Goal: Task Accomplishment & Management: Complete application form

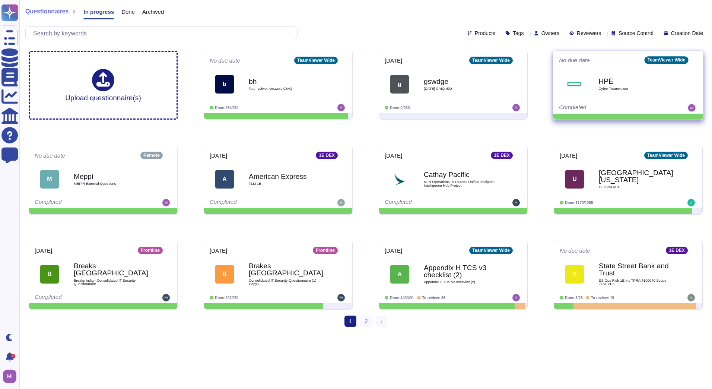
click at [696, 56] on span at bounding box center [697, 59] width 3 height 8
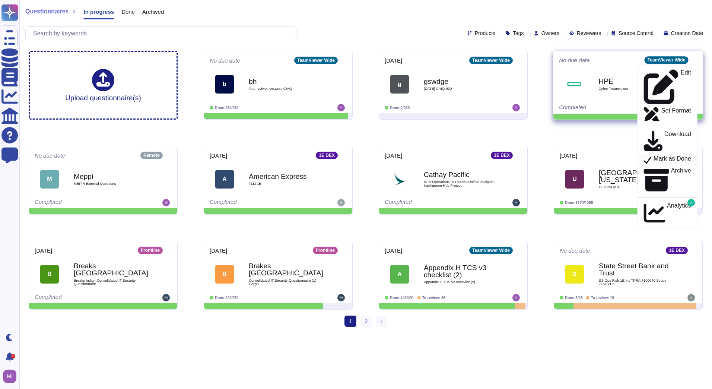
click at [678, 155] on p "Mark as Done" at bounding box center [673, 159] width 38 height 9
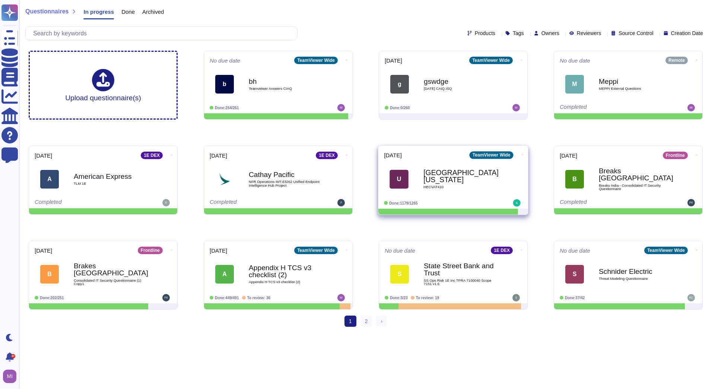
click at [459, 189] on div "[GEOGRAPHIC_DATA][US_STATE] HECVAT410" at bounding box center [461, 179] width 75 height 30
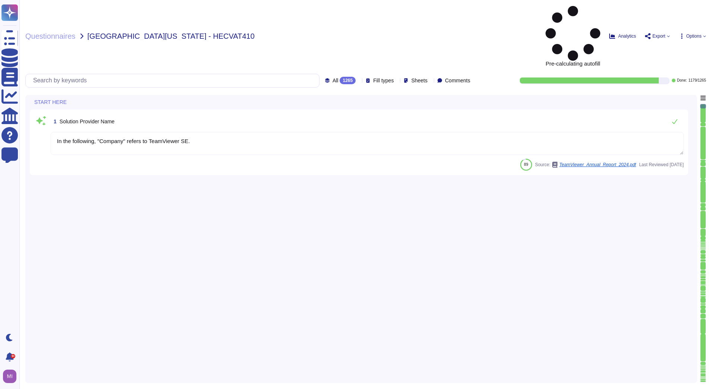
type textarea "In the following, "Company" refers to TeamViewer SE."
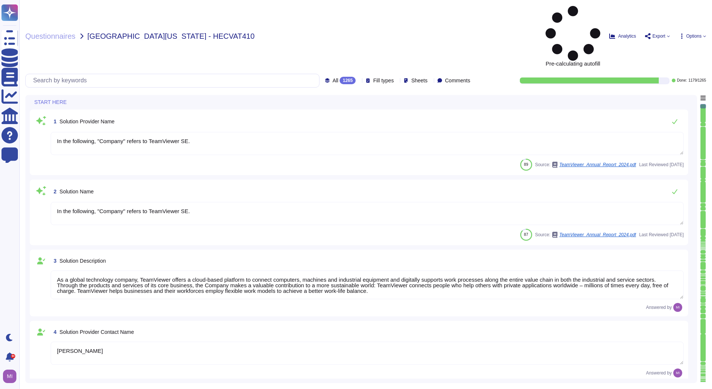
type textarea "In the following, "Company" refers to TeamViewer SE."
type textarea "As a global technology company, TeamViewer offers a cloud-based platform to con…"
type textarea "[PERSON_NAME]"
type textarea "Account Executive"
type textarea "[EMAIL_ADDRESS][DOMAIN_NAME]"
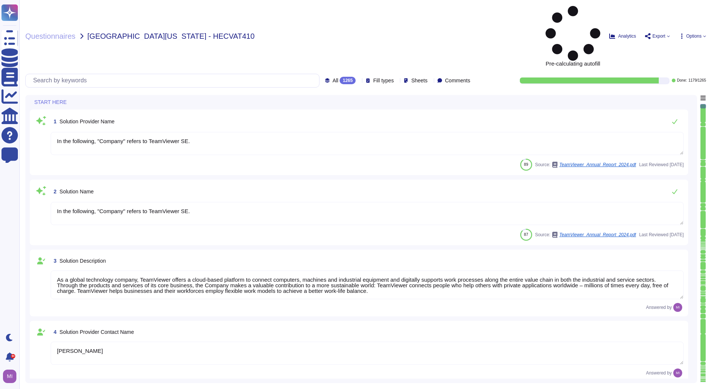
type textarea "1 727 647 3589"
type textarea "TeamViewer US. Inc. * [STREET_ADDRESS]"
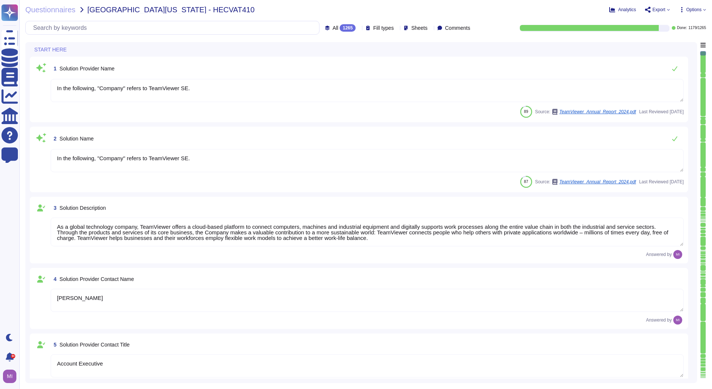
type textarea "TeamViewer Group has offices located around the globe."
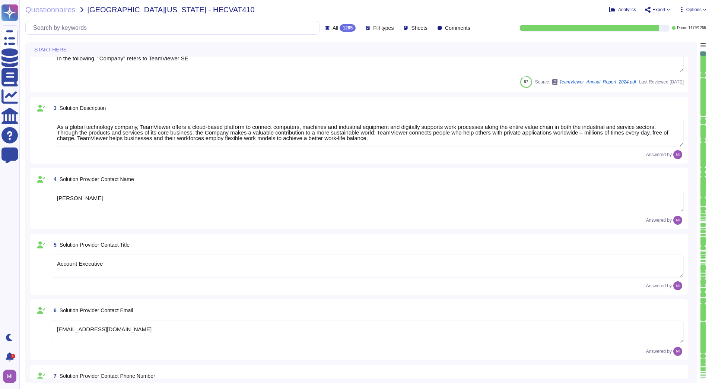
type textarea "There is a dedicated PSIRT and CSIRT team to ensure coverage of all areas of th…"
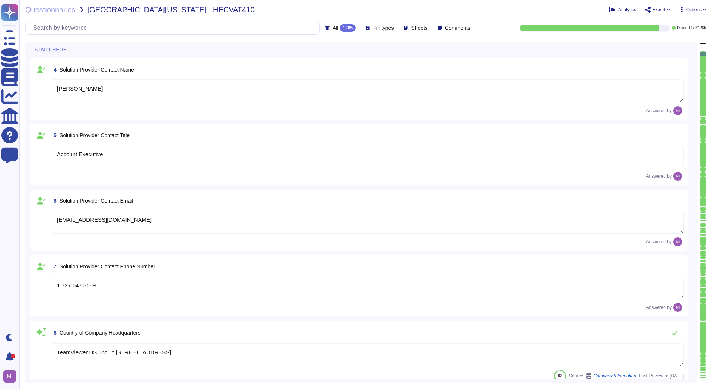
scroll to position [224, 0]
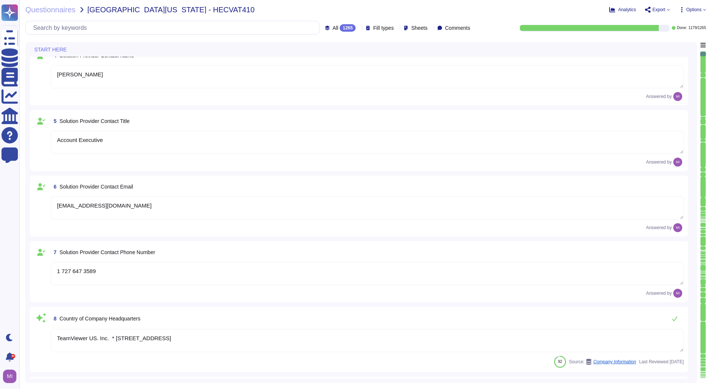
click at [359, 28] on icon at bounding box center [359, 28] width 0 height 0
click at [342, 63] on div "To do 86" at bounding box center [346, 65] width 60 height 8
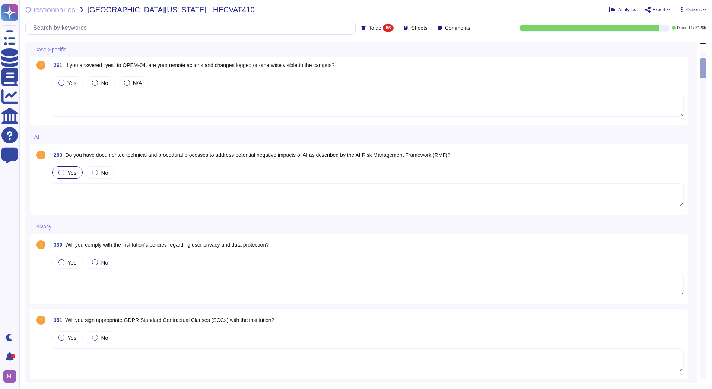
click at [59, 173] on div at bounding box center [61, 172] width 6 height 6
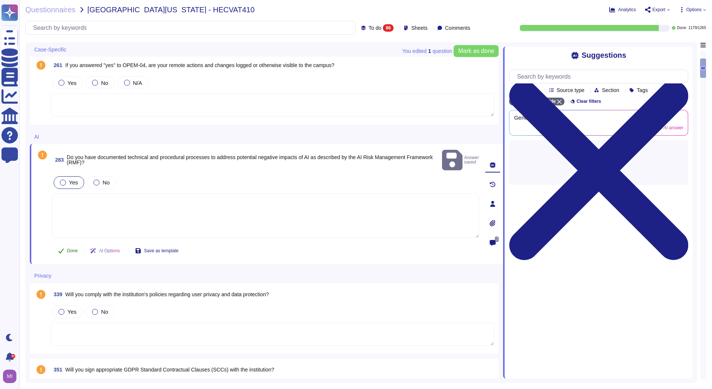
click at [68, 248] on span "Done" at bounding box center [72, 250] width 11 height 4
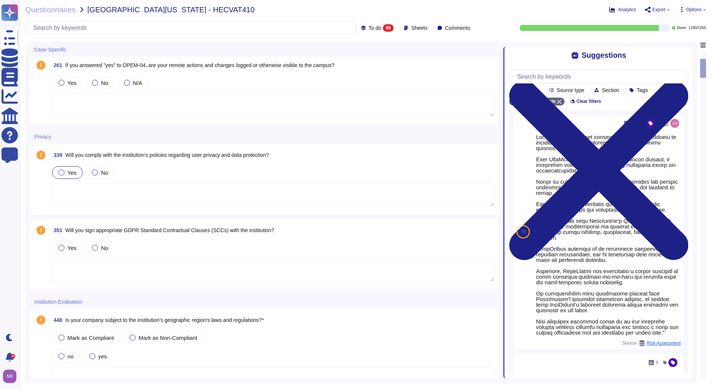
click at [76, 171] on div "Yes" at bounding box center [67, 172] width 31 height 13
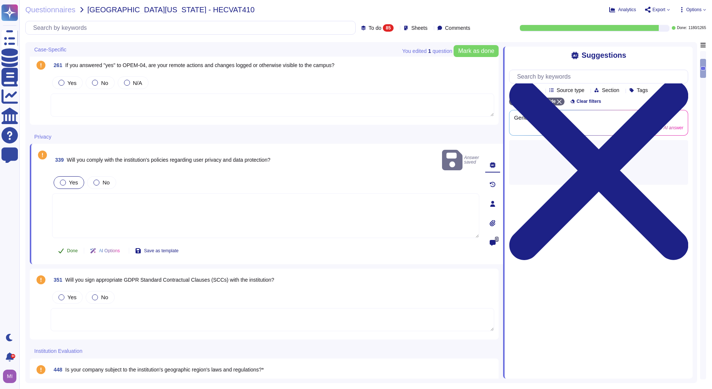
click at [68, 248] on span "Done" at bounding box center [72, 250] width 11 height 4
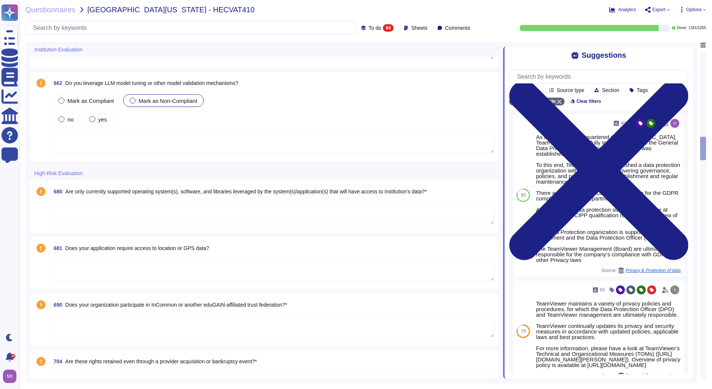
scroll to position [2012, 0]
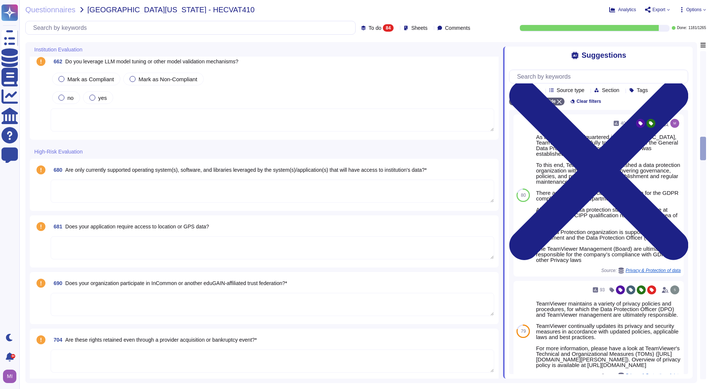
click at [150, 197] on textarea at bounding box center [273, 191] width 444 height 23
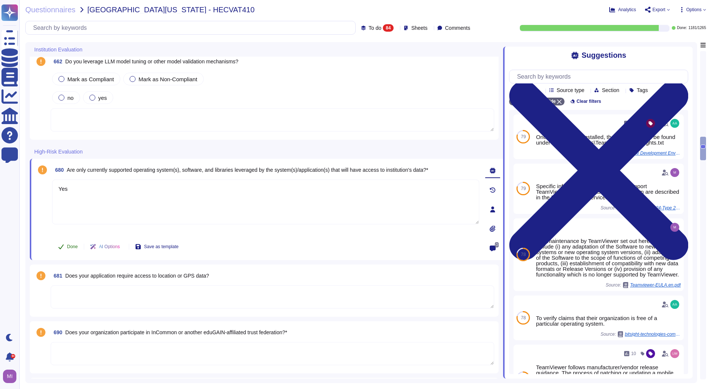
type textarea "Yes"
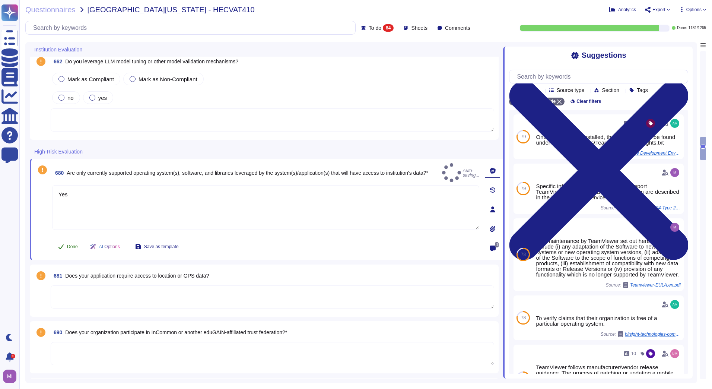
click at [65, 246] on button "Done" at bounding box center [68, 246] width 32 height 15
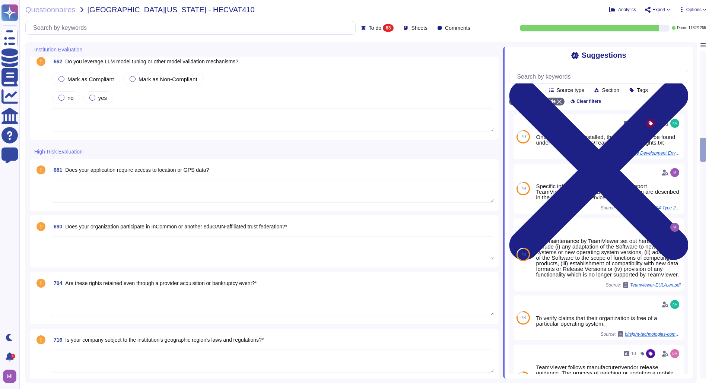
click at [96, 199] on textarea at bounding box center [273, 191] width 444 height 23
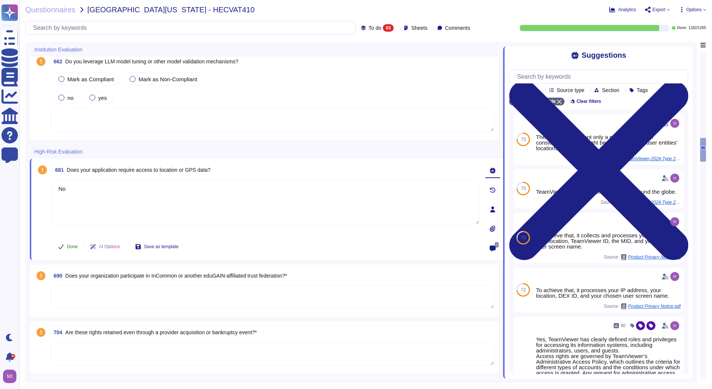
type textarea "No"
click at [78, 245] on span "Done" at bounding box center [72, 246] width 11 height 4
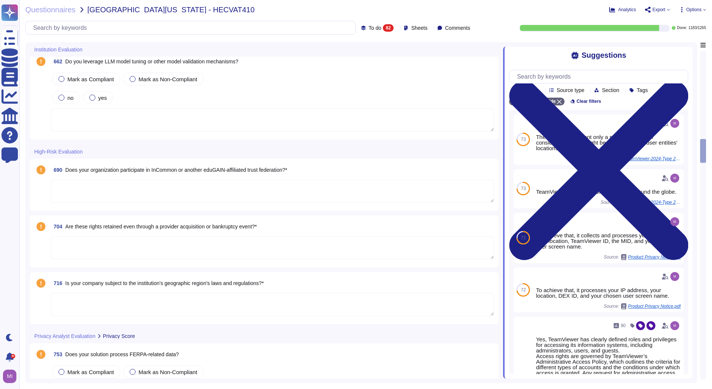
click at [93, 190] on textarea at bounding box center [273, 191] width 444 height 23
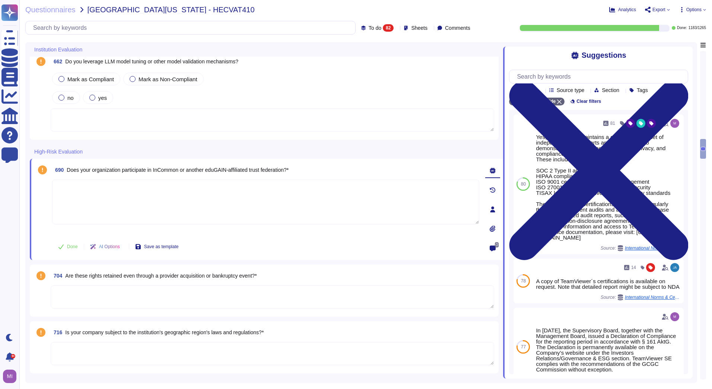
click at [96, 290] on textarea at bounding box center [273, 296] width 444 height 23
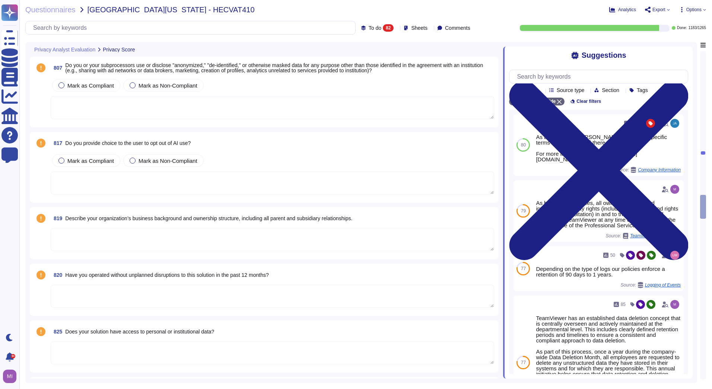
scroll to position [3055, 0]
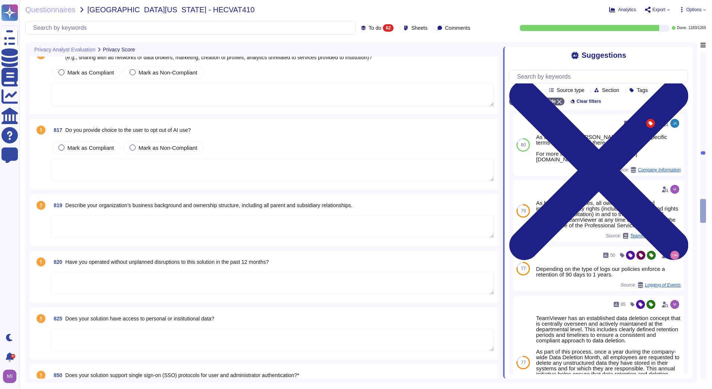
click at [109, 279] on textarea at bounding box center [273, 283] width 444 height 23
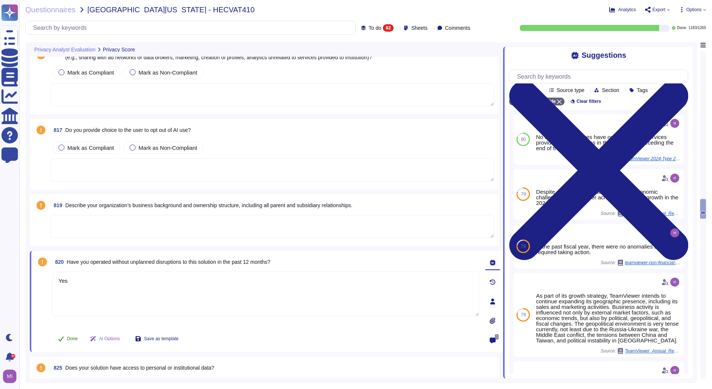
type textarea "Yes"
click at [79, 336] on button "Done" at bounding box center [68, 338] width 32 height 15
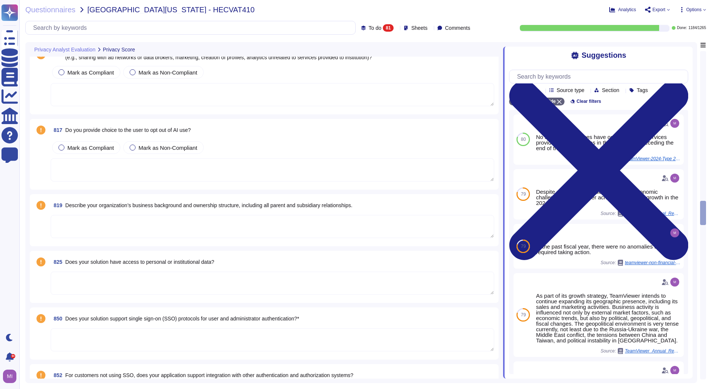
click at [96, 290] on textarea at bounding box center [273, 283] width 444 height 23
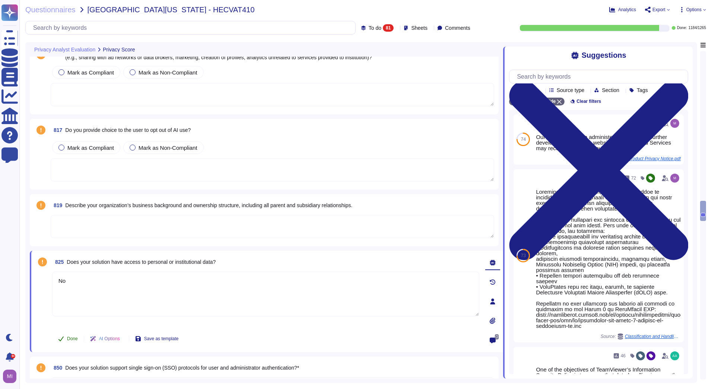
type textarea "No"
click at [64, 336] on button "Done" at bounding box center [68, 338] width 32 height 15
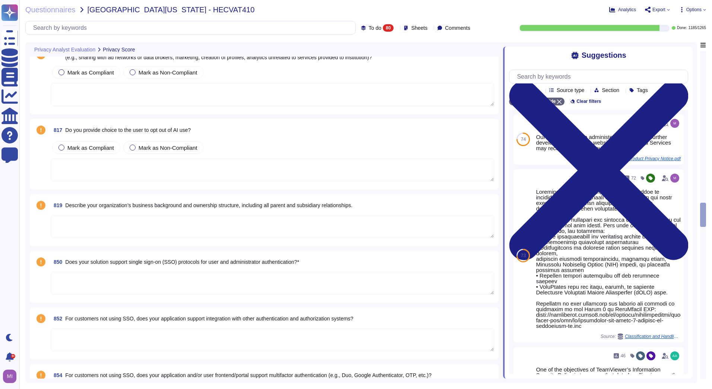
click at [86, 284] on textarea at bounding box center [273, 283] width 444 height 23
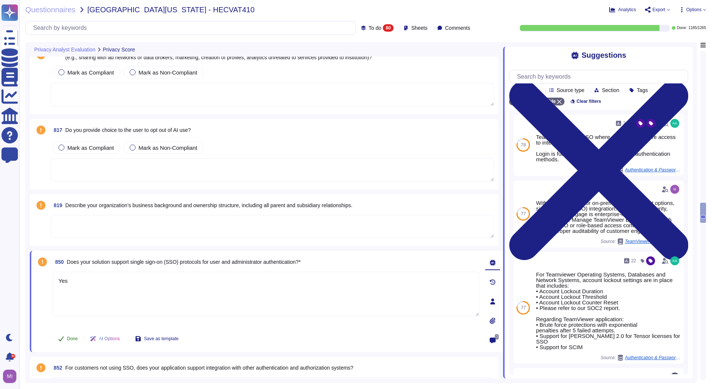
type textarea "Yes"
click at [72, 335] on button "Done" at bounding box center [68, 338] width 32 height 15
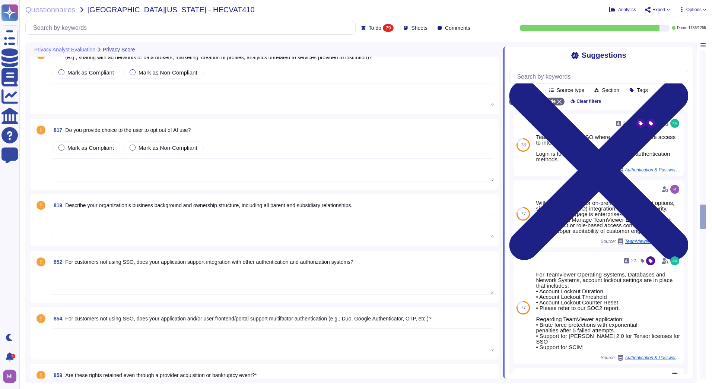
click at [26, 279] on div "Privacy Analyst Evaluation Privacy Score 792 Will you sign appropriate GDPR Sta…" at bounding box center [361, 212] width 672 height 341
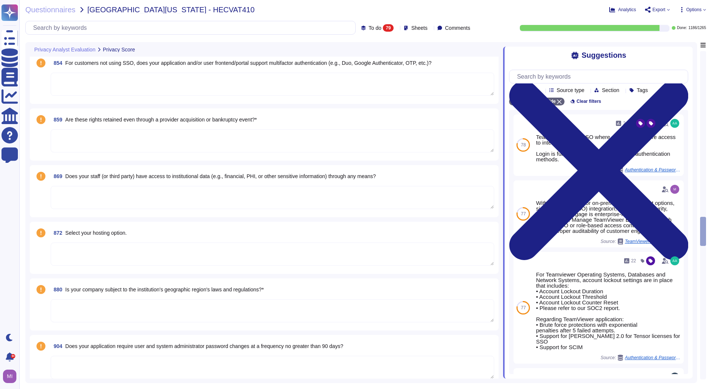
scroll to position [3315, 0]
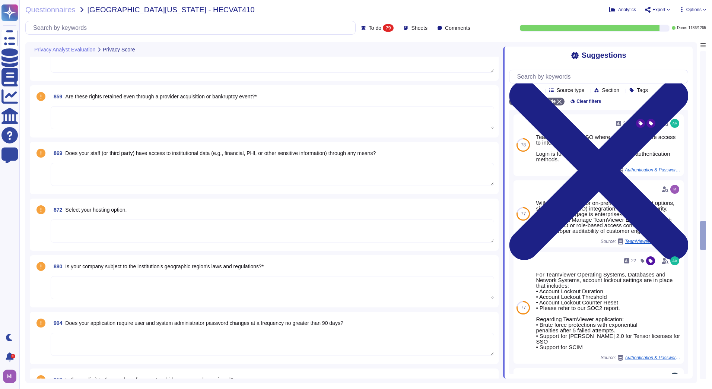
click at [89, 235] on textarea at bounding box center [273, 230] width 444 height 23
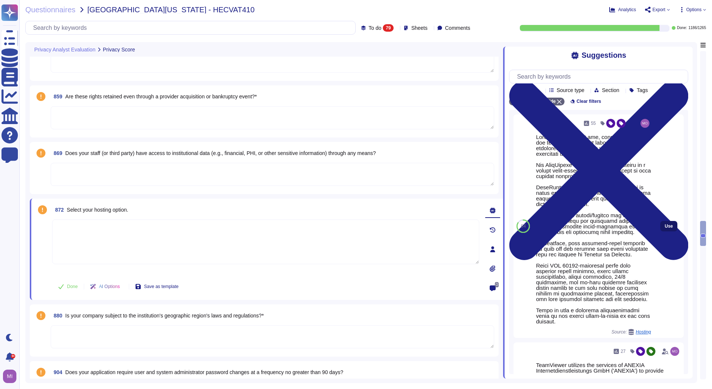
click at [667, 228] on span "Use" at bounding box center [669, 226] width 8 height 4
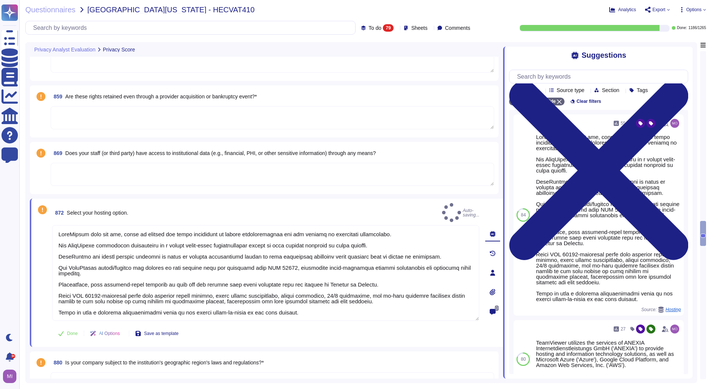
type textarea "TeamViewer does not own, lease or operate any local datacenter or server infras…"
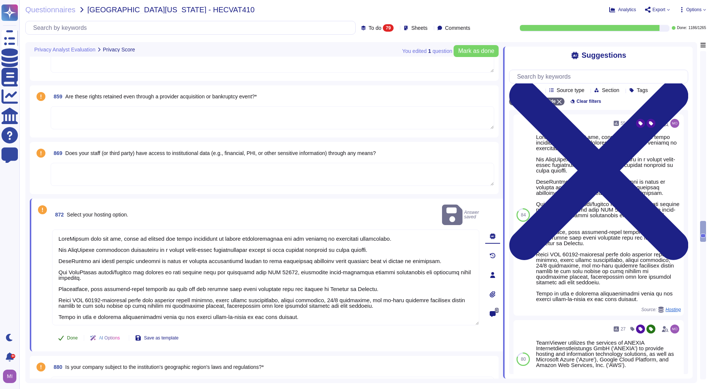
click at [76, 336] on span "Done" at bounding box center [72, 338] width 11 height 4
